Goal: Communication & Community: Answer question/provide support

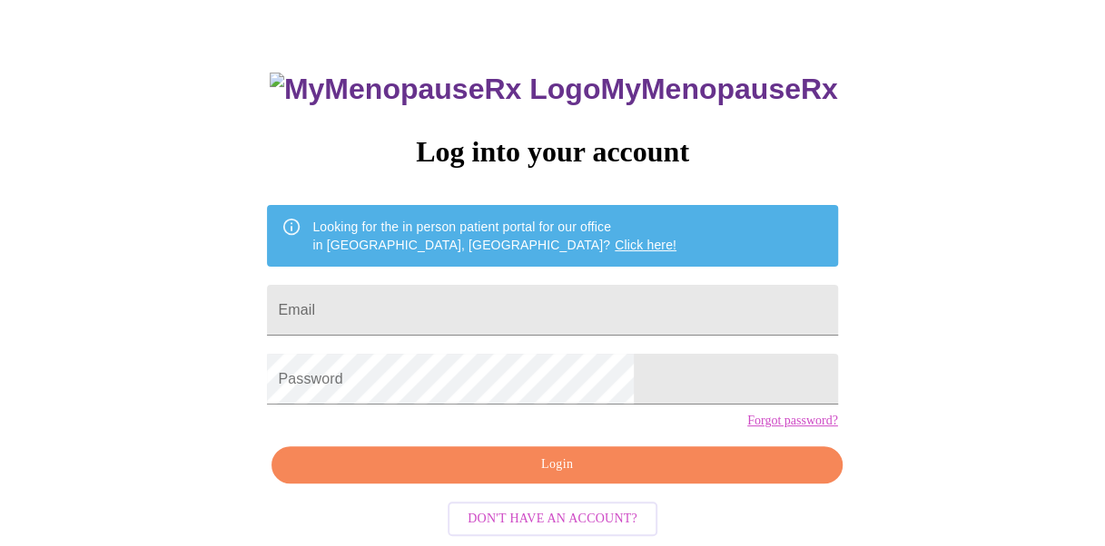
scroll to position [102, 0]
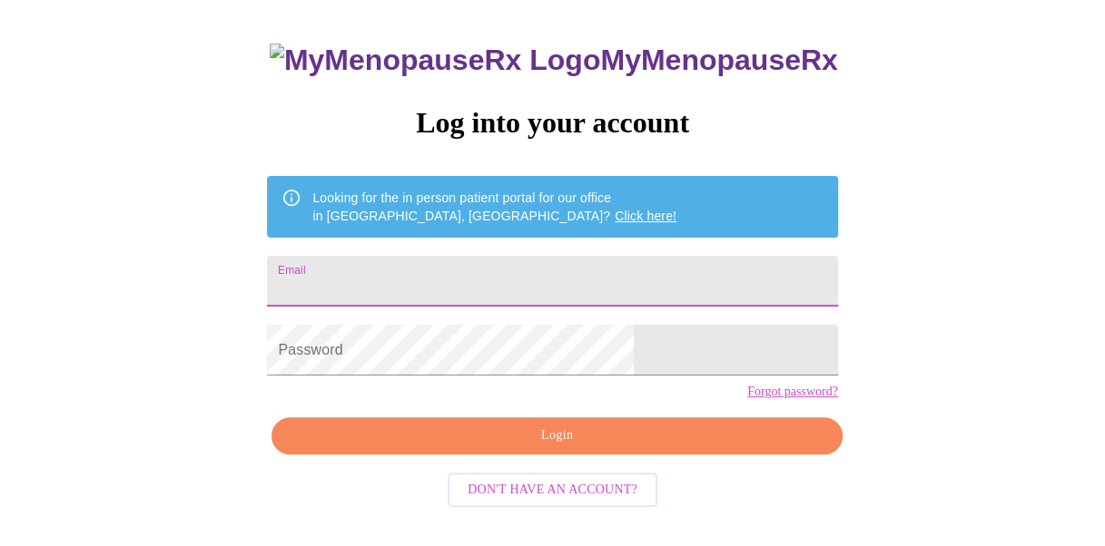
click at [566, 275] on input "Email" at bounding box center [552, 281] width 570 height 51
type input "claudiamurillo_11@hotmail.com"
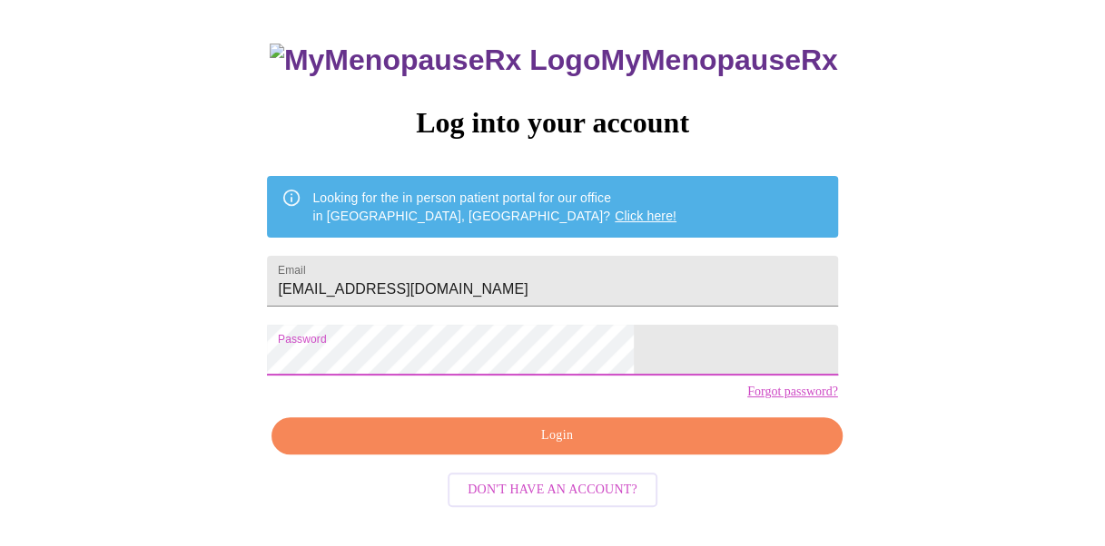
click at [548, 447] on span "Login" at bounding box center [556, 436] width 528 height 23
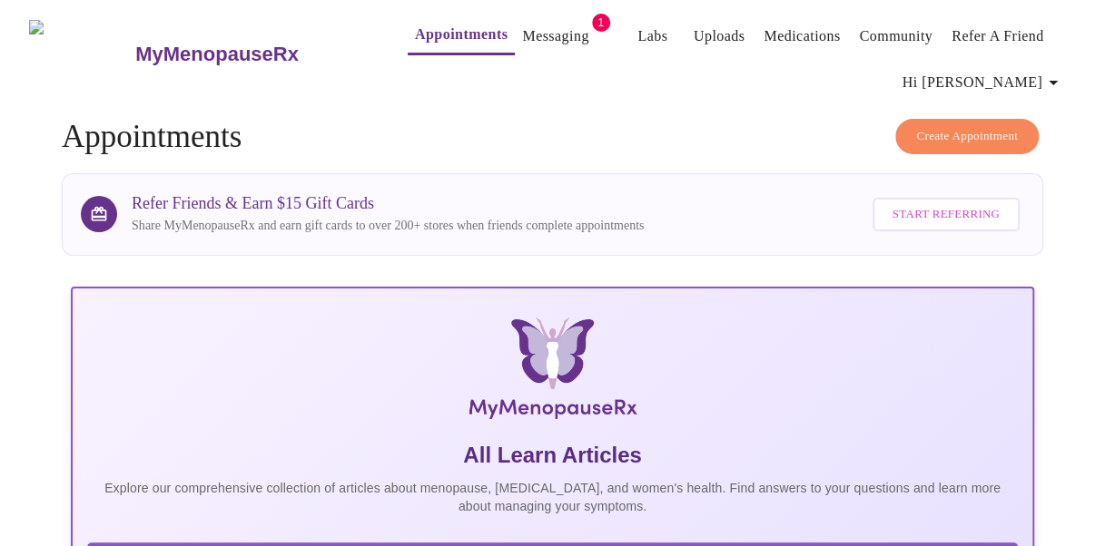
click at [549, 29] on link "Messaging" at bounding box center [555, 36] width 66 height 25
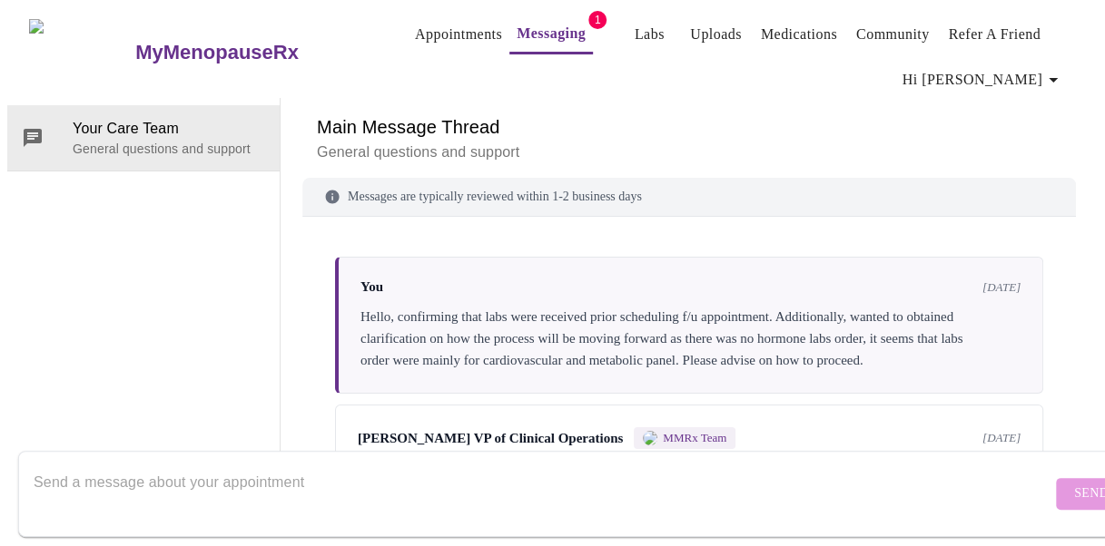
click at [636, 28] on span "Labs" at bounding box center [649, 34] width 44 height 25
click at [415, 31] on link "Appointments" at bounding box center [458, 34] width 87 height 25
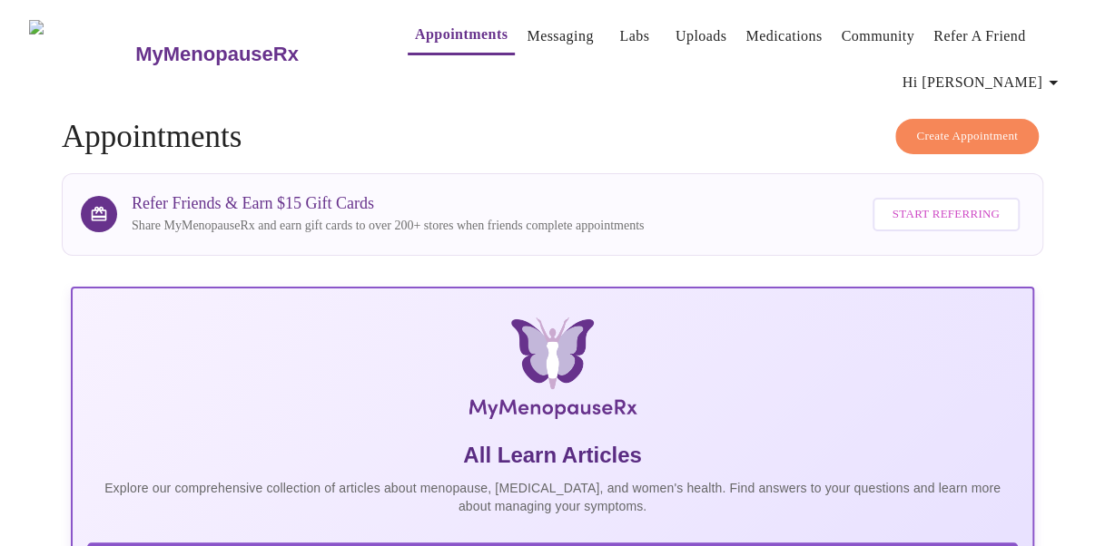
click at [526, 33] on link "Messaging" at bounding box center [559, 36] width 66 height 25
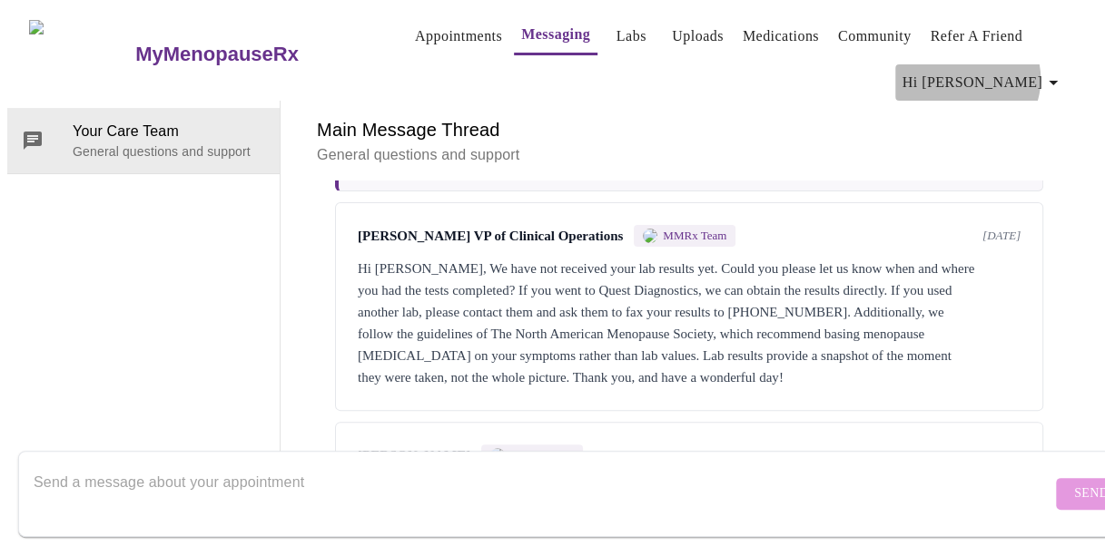
click at [1042, 72] on span "Hi Claudia" at bounding box center [983, 82] width 162 height 25
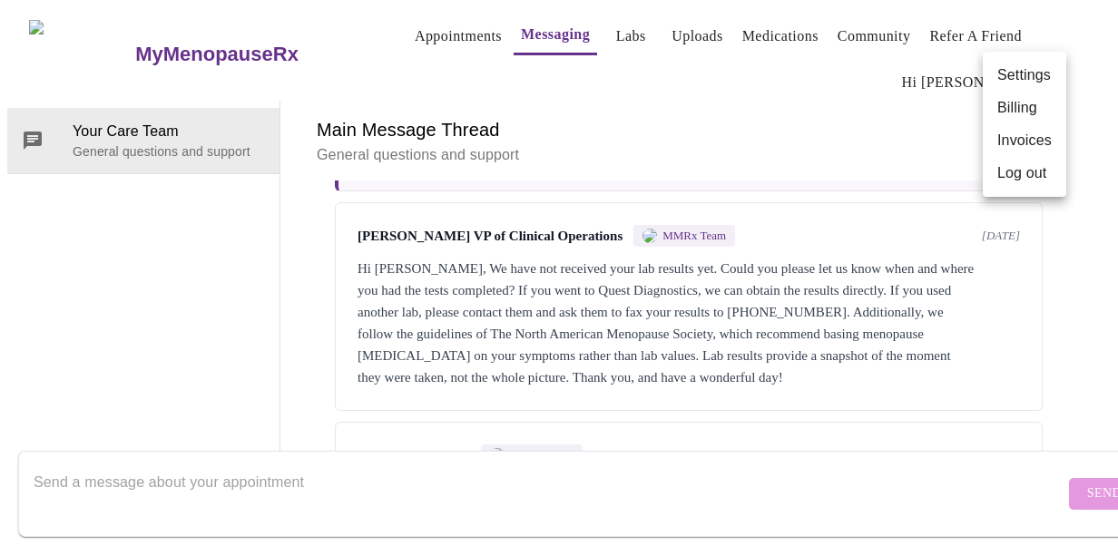
click at [1031, 176] on li "Log out" at bounding box center [1025, 173] width 84 height 33
